Goal: Check status: Check status

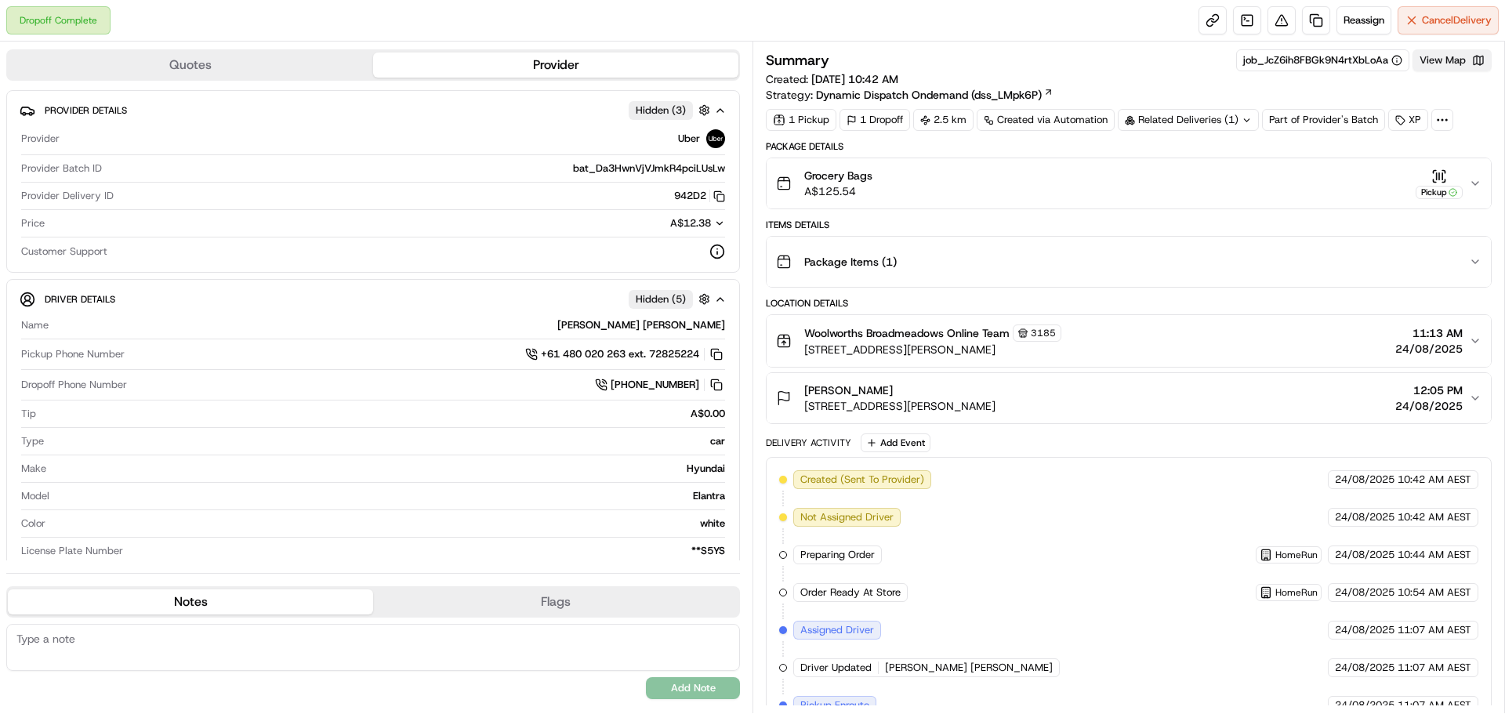
click at [1442, 62] on button "View Map" at bounding box center [1451, 60] width 79 height 22
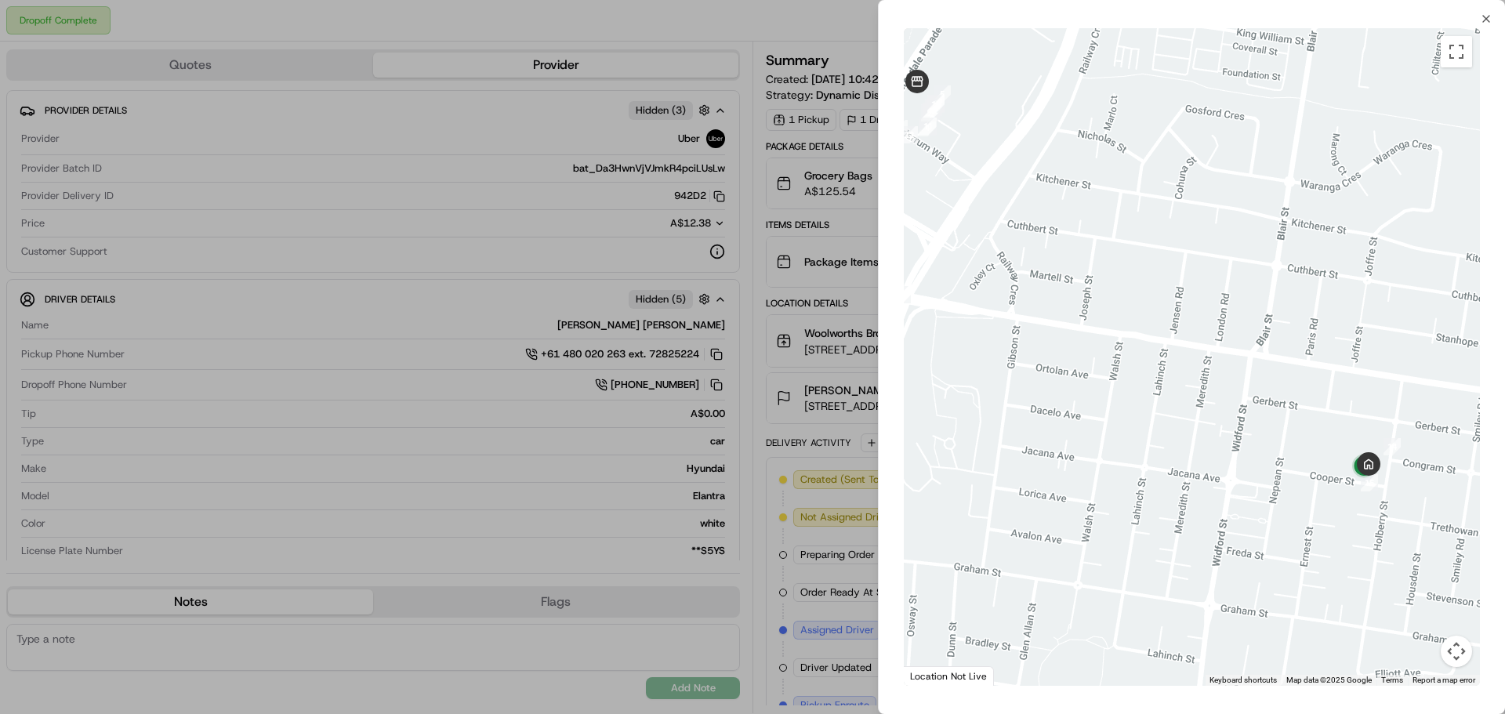
drag, startPoint x: 1398, startPoint y: 404, endPoint x: 1317, endPoint y: 361, distance: 91.9
click at [1323, 368] on div at bounding box center [1192, 357] width 576 height 658
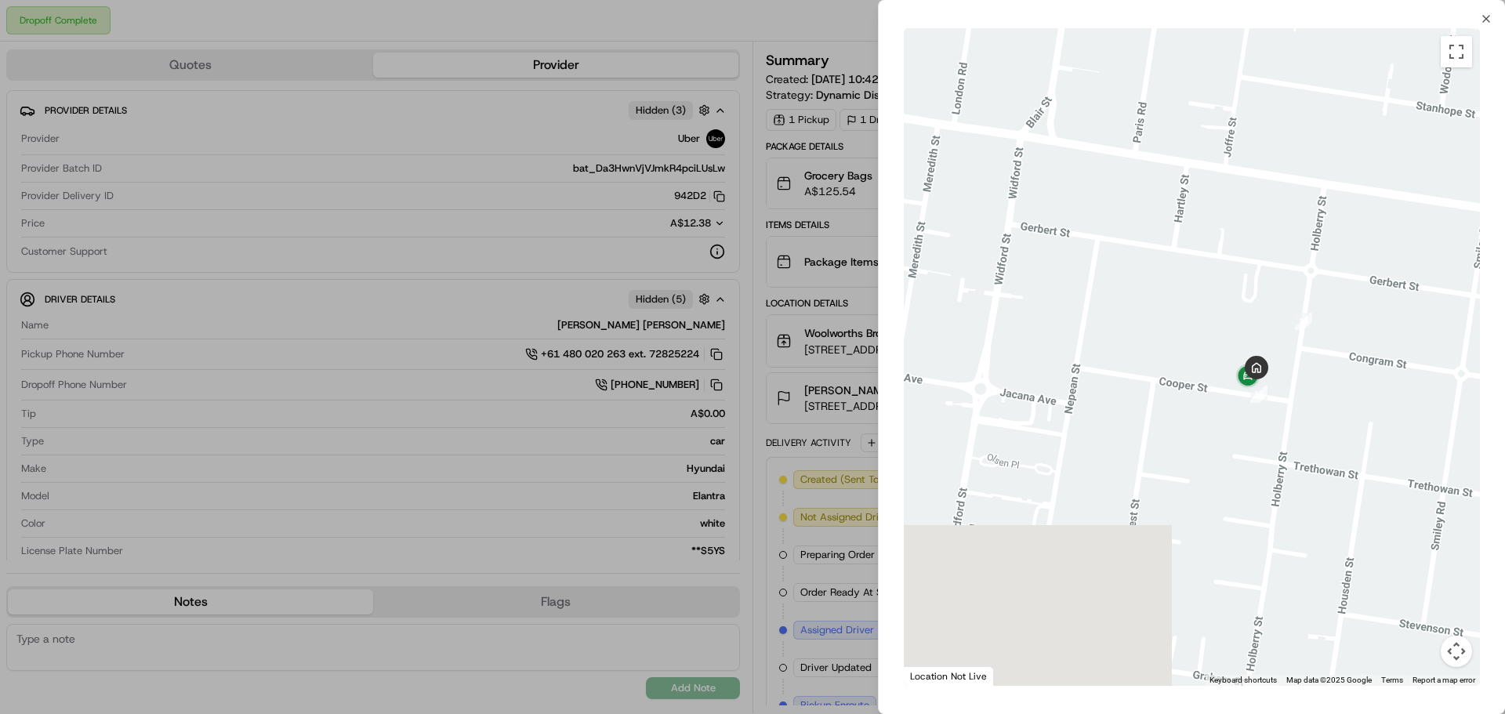
drag, startPoint x: 1328, startPoint y: 422, endPoint x: 1222, endPoint y: 227, distance: 222.0
click at [1222, 228] on div at bounding box center [1192, 357] width 576 height 658
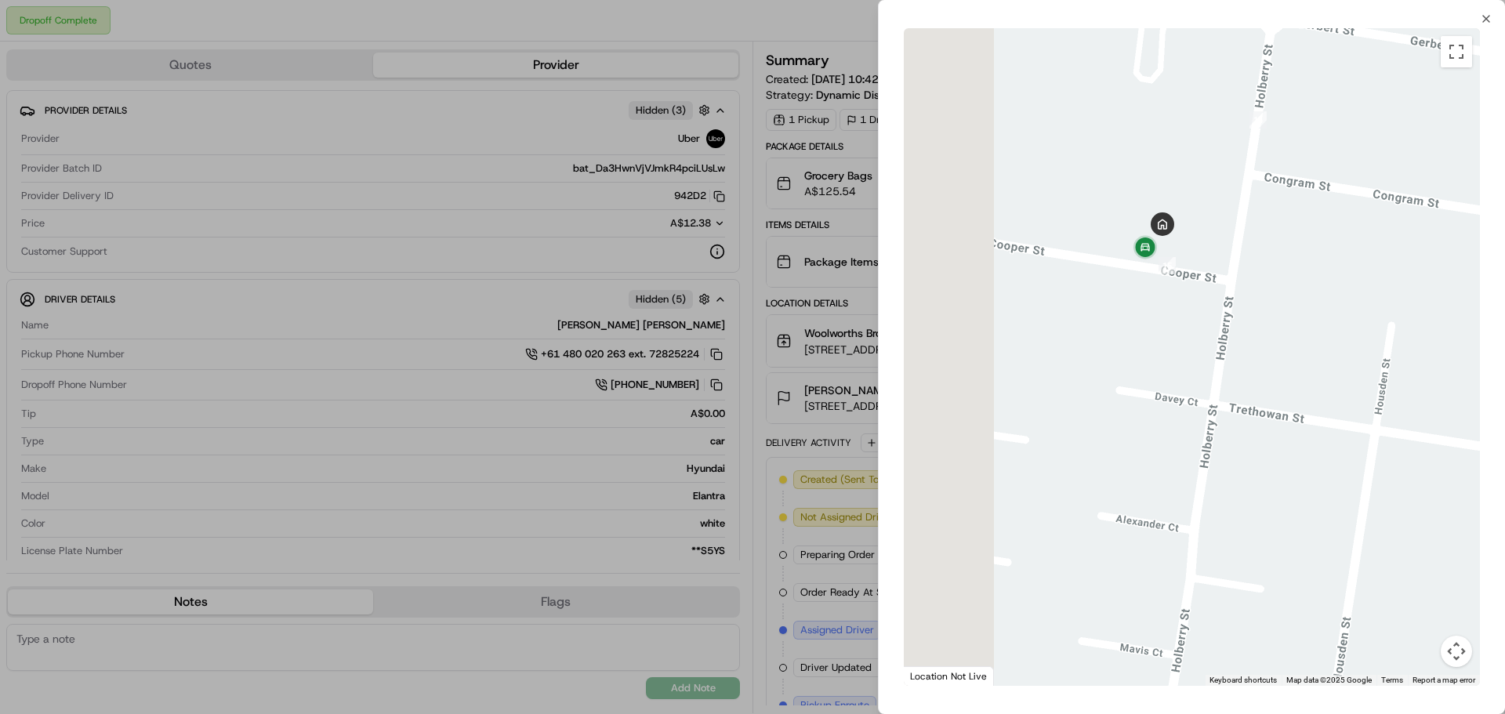
drag, startPoint x: 1060, startPoint y: 210, endPoint x: 1263, endPoint y: 339, distance: 240.3
click at [1259, 335] on div at bounding box center [1192, 357] width 576 height 658
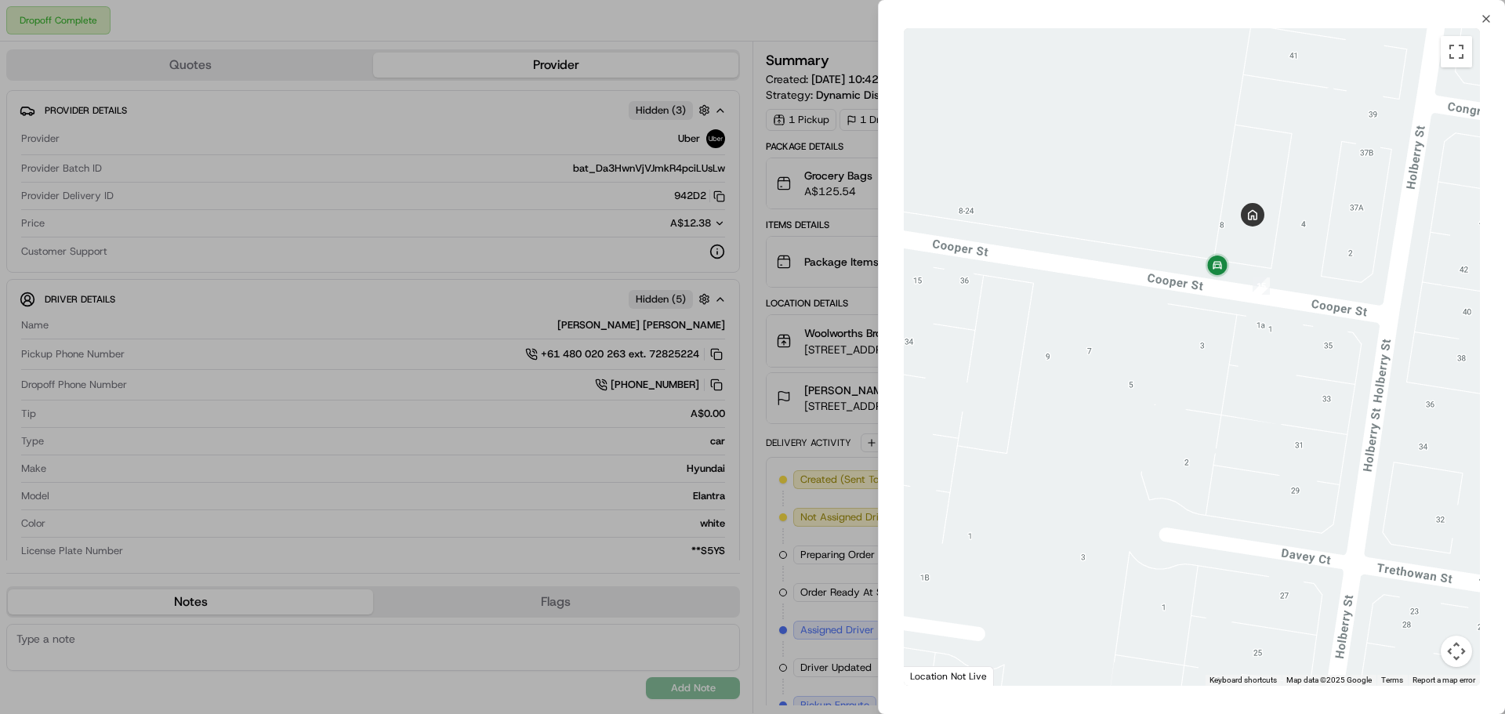
drag, startPoint x: 1350, startPoint y: 229, endPoint x: 1314, endPoint y: 240, distance: 37.7
click at [1314, 240] on div at bounding box center [1192, 357] width 576 height 658
click at [1482, 22] on icon "button" at bounding box center [1486, 19] width 13 height 13
